Goal: Task Accomplishment & Management: Use online tool/utility

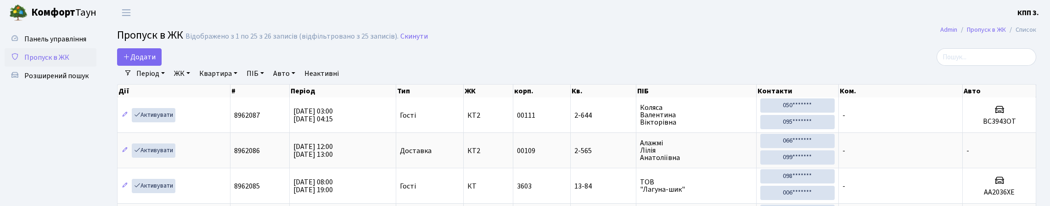
select select "25"
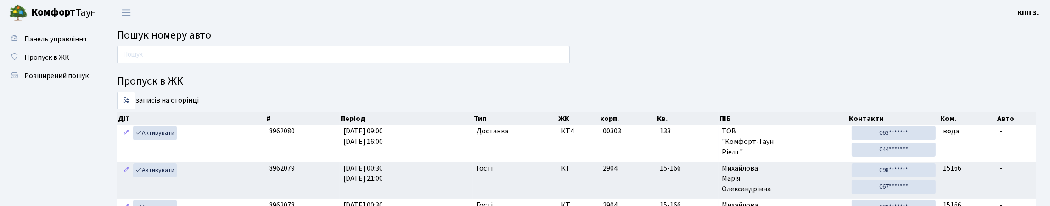
click at [367, 60] on input "text" at bounding box center [343, 54] width 453 height 17
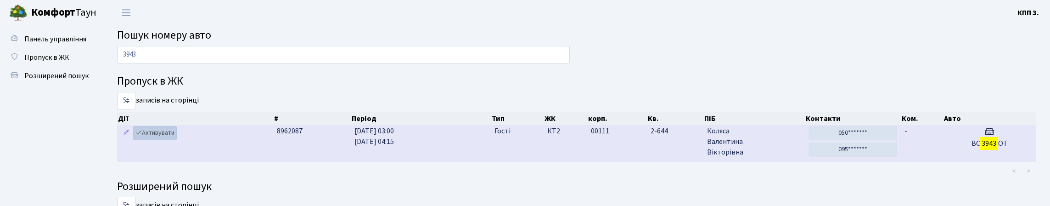
type input "3943"
click at [164, 140] on link "Активувати" at bounding box center [155, 133] width 44 height 14
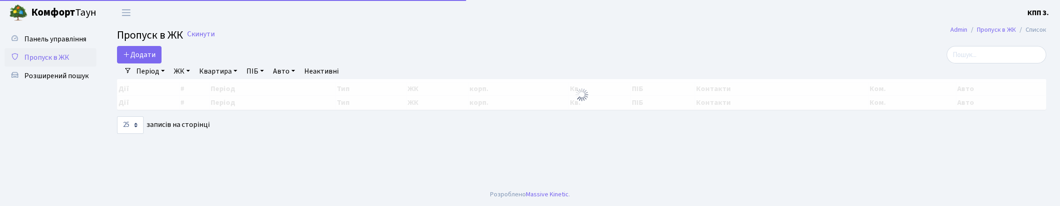
select select "25"
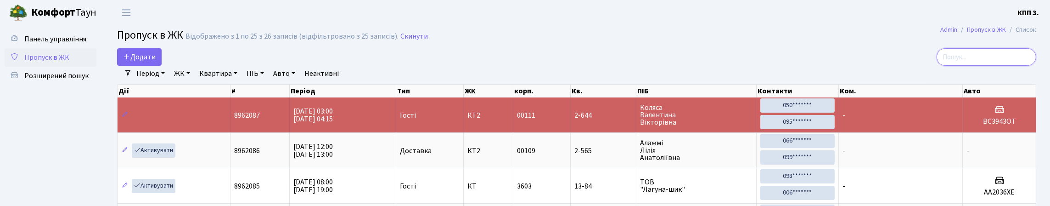
click at [1026, 62] on input "search" at bounding box center [986, 56] width 100 height 17
click at [38, 44] on span "Панель управління" at bounding box center [55, 39] width 62 height 10
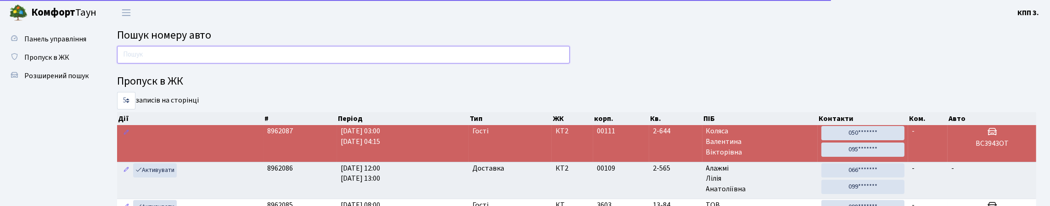
click at [214, 62] on input "text" at bounding box center [343, 54] width 453 height 17
